Goal: Navigation & Orientation: Find specific page/section

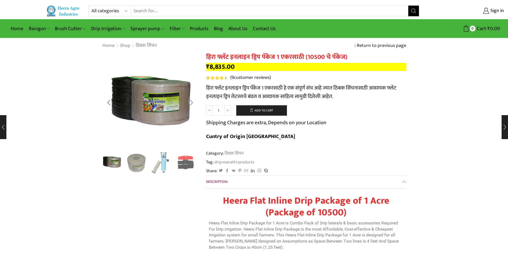
click at [193, 160] on div "Next slide" at bounding box center [191, 162] width 13 height 13
click at [196, 160] on div "Next slide" at bounding box center [191, 162] width 13 height 13
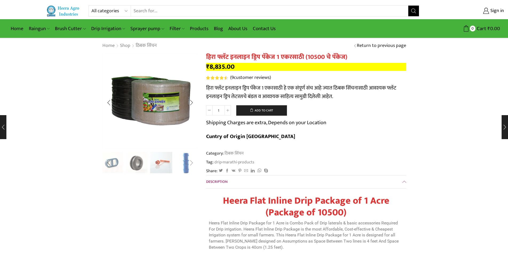
click at [196, 160] on div "Next slide" at bounding box center [191, 162] width 13 height 13
click at [196, 160] on img "10 / 10" at bounding box center [186, 163] width 22 height 22
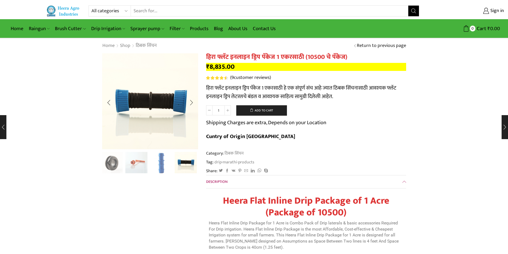
click at [196, 160] on img "10 / 10" at bounding box center [186, 162] width 22 height 22
click at [192, 99] on div "Next slide" at bounding box center [191, 102] width 13 height 13
click at [192, 100] on div "Next slide" at bounding box center [191, 102] width 13 height 13
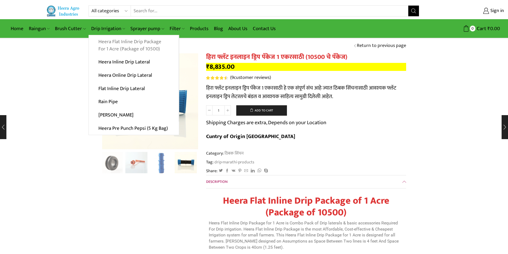
click at [112, 42] on link "Heera Flat Inline Drip Package For 1 Acre (Package of 10500)" at bounding box center [134, 45] width 90 height 21
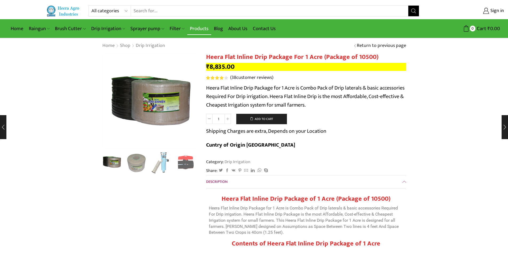
click at [194, 28] on link "Products" at bounding box center [199, 28] width 24 height 13
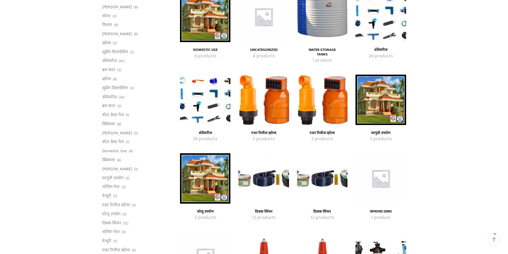
scroll to position [80, 0]
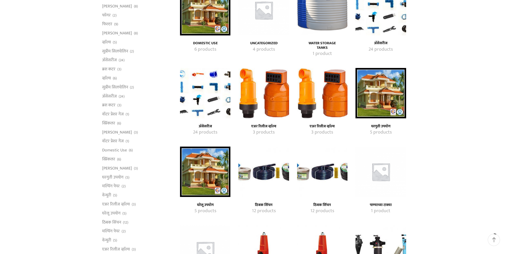
click at [264, 205] on h4 "ठिबक सिंचन" at bounding box center [263, 205] width 39 height 5
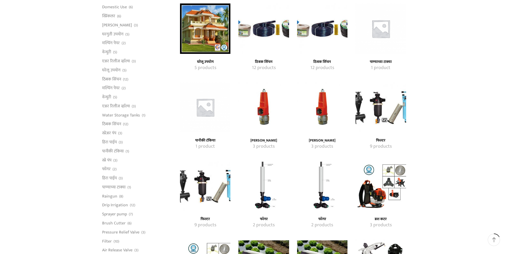
scroll to position [240, 0]
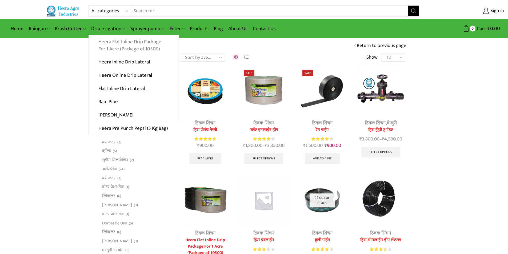
click at [112, 44] on link "Heera Flat Inline Drip Package For 1 Acre (Package of 10500)" at bounding box center [134, 45] width 90 height 21
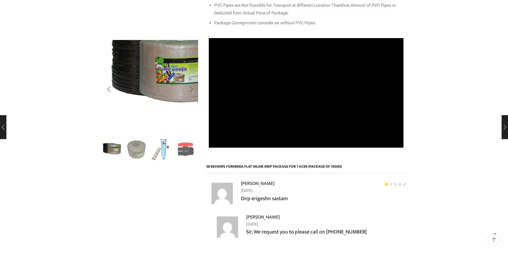
scroll to position [294, 0]
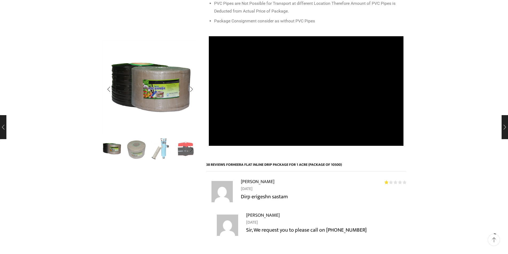
click at [163, 155] on img "3 / 10" at bounding box center [161, 149] width 22 height 22
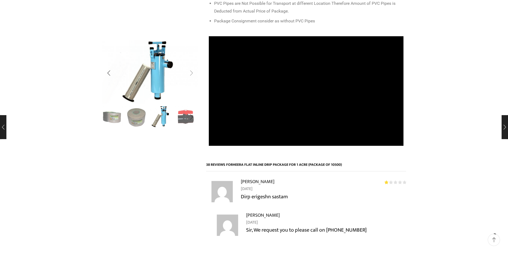
click at [193, 80] on div "Next slide" at bounding box center [191, 73] width 13 height 13
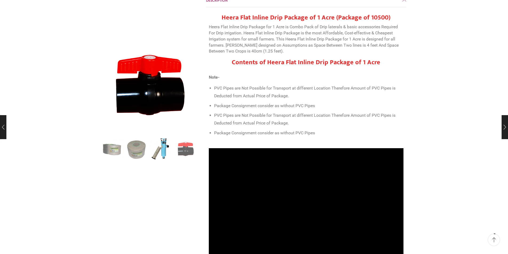
scroll to position [0, 0]
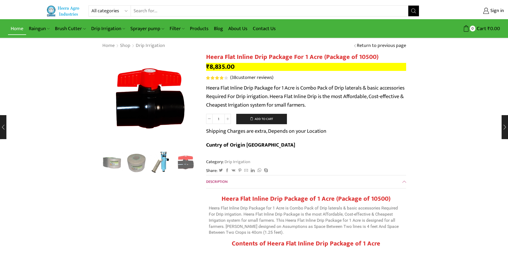
click at [19, 29] on link "Home" at bounding box center [17, 28] width 18 height 13
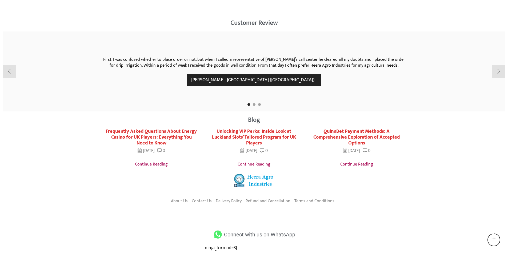
scroll to position [1019, 0]
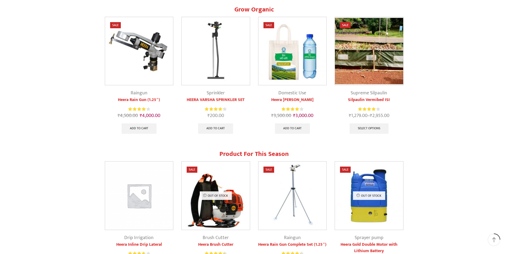
scroll to position [137, 0]
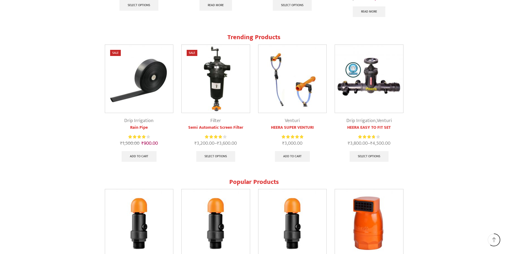
scroll to position [644, 0]
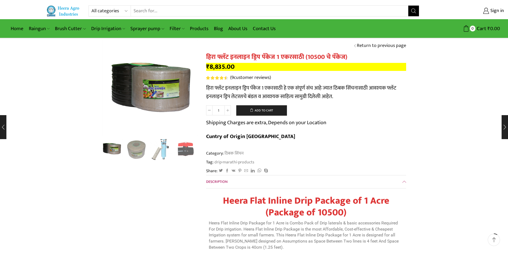
scroll to position [80, 0]
